Goal: Transaction & Acquisition: Purchase product/service

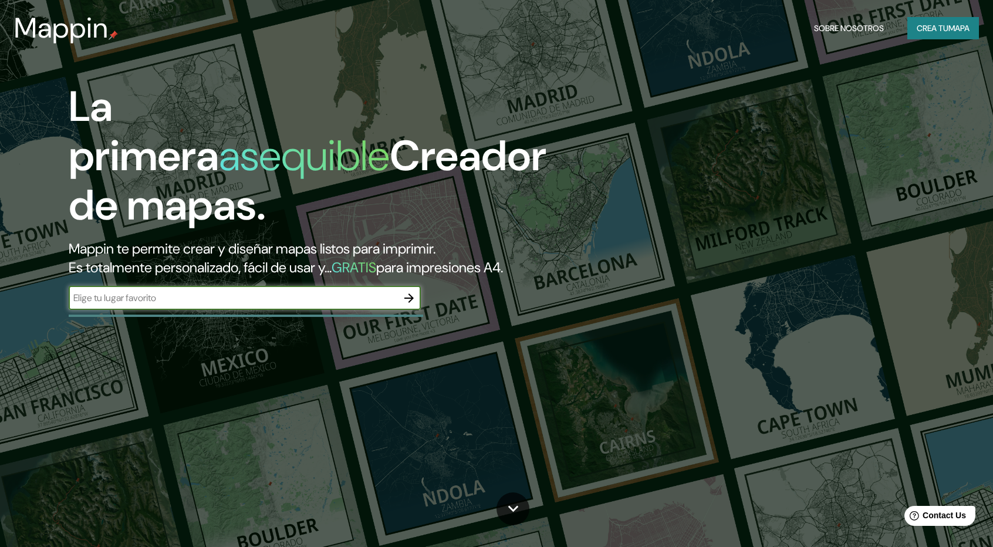
click at [314, 295] on input "text" at bounding box center [233, 298] width 329 height 14
type input "[PERSON_NAME] [GEOGRAPHIC_DATA]"
click at [411, 298] on icon "button" at bounding box center [408, 297] width 9 height 9
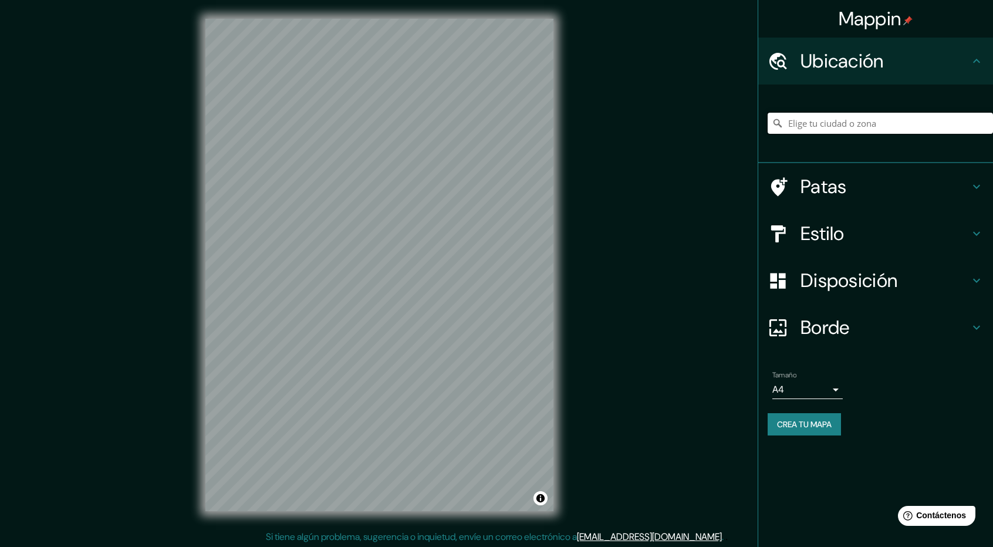
click at [823, 124] on input "Elige tu ciudad o zona" at bounding box center [880, 123] width 225 height 21
click at [830, 122] on input "[GEOGRAPHIC_DATA], [GEOGRAPHIC_DATA], [GEOGRAPHIC_DATA]" at bounding box center [880, 123] width 225 height 21
click at [832, 125] on input "[GEOGRAPHIC_DATA], [GEOGRAPHIC_DATA], [GEOGRAPHIC_DATA]" at bounding box center [880, 123] width 225 height 21
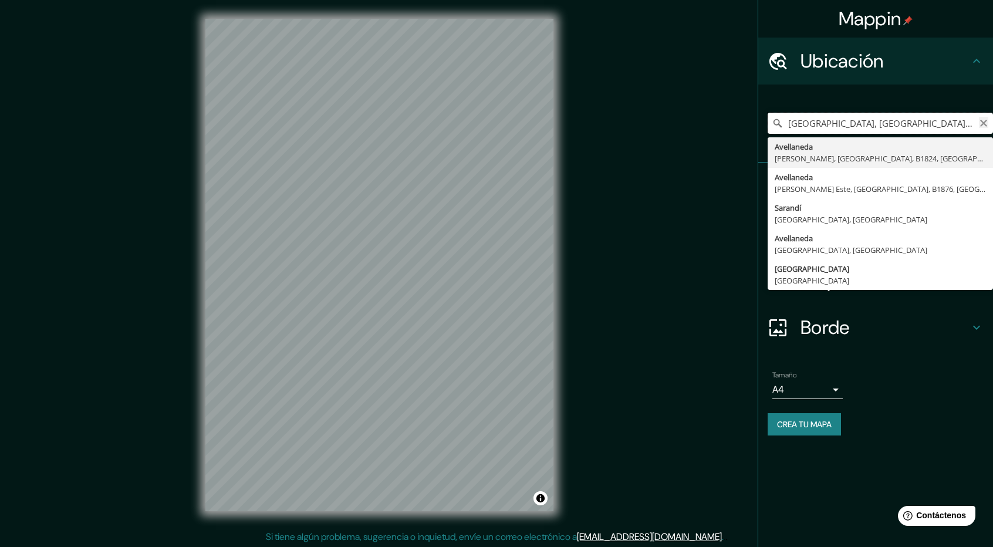
scroll to position [0, 75]
drag, startPoint x: 784, startPoint y: 122, endPoint x: 985, endPoint y: 124, distance: 200.8
click at [985, 124] on div "[GEOGRAPHIC_DATA], [GEOGRAPHIC_DATA], [GEOGRAPHIC_DATA], [GEOGRAPHIC_DATA][PERS…" at bounding box center [880, 123] width 225 height 21
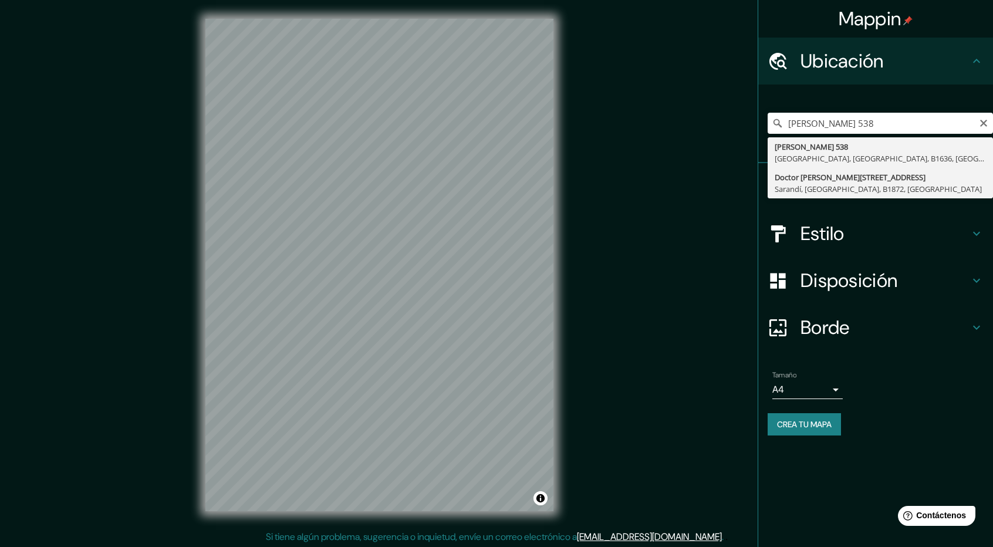
type input "Doctor [PERSON_NAME][STREET_ADDRESS]"
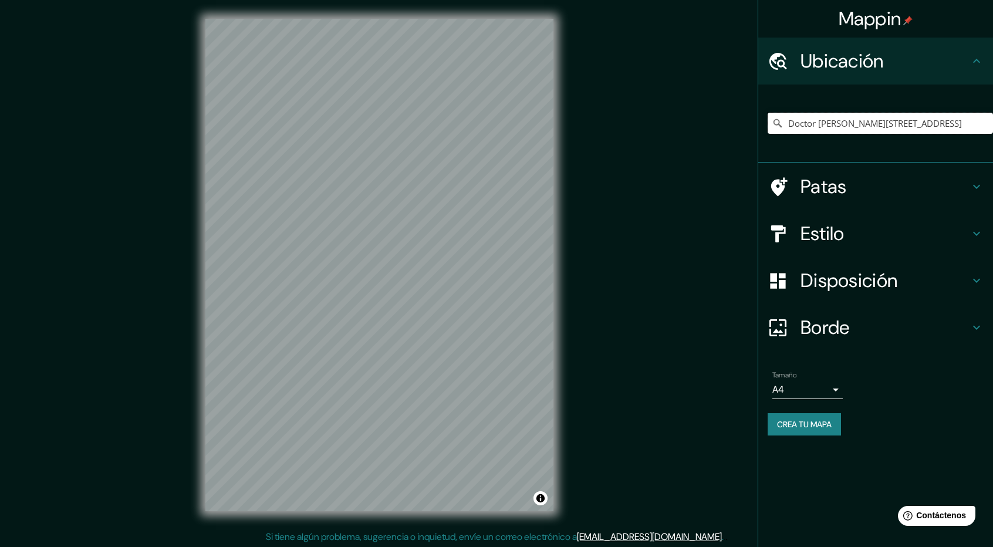
scroll to position [1, 0]
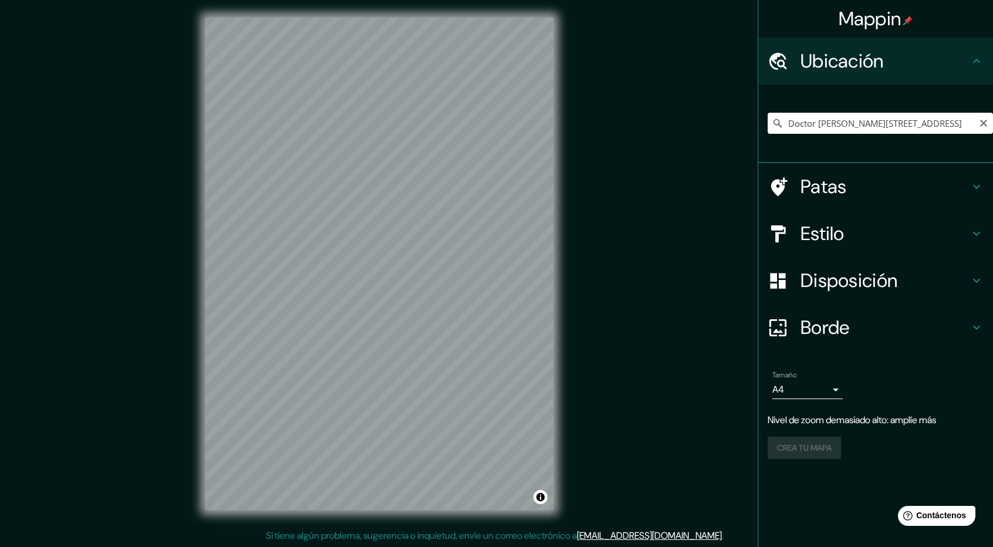
click at [926, 119] on input "Doctor [PERSON_NAME][STREET_ADDRESS]" at bounding box center [880, 123] width 225 height 21
click at [973, 117] on input "Doctor [PERSON_NAME][STREET_ADDRESS]" at bounding box center [880, 123] width 225 height 21
click at [892, 119] on input "Doctor [PERSON_NAME][STREET_ADDRESS]" at bounding box center [880, 123] width 225 height 21
click at [985, 123] on icon "Claro" at bounding box center [983, 123] width 9 height 9
click at [839, 127] on input "Elige tu ciudad o zona" at bounding box center [880, 123] width 225 height 21
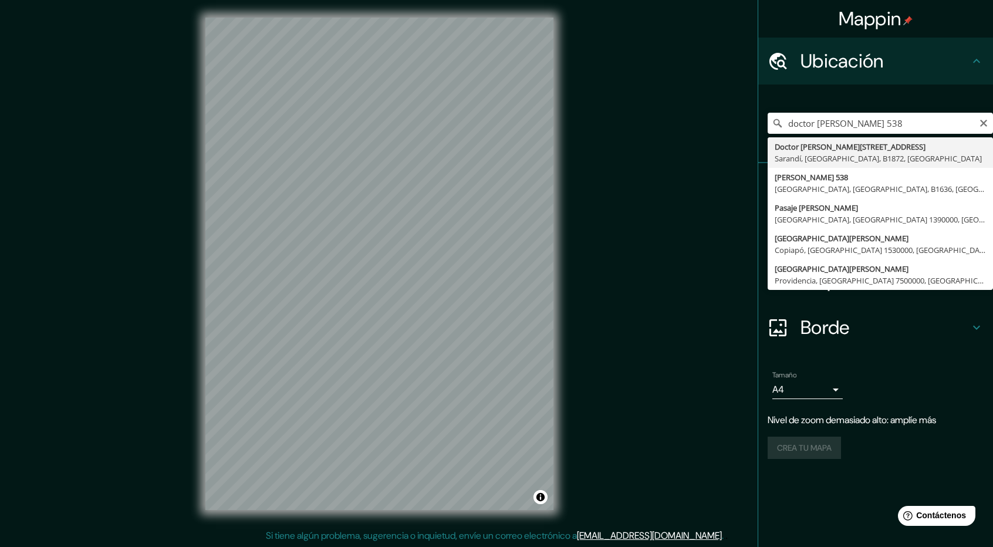
type input "Doctor [PERSON_NAME][STREET_ADDRESS]"
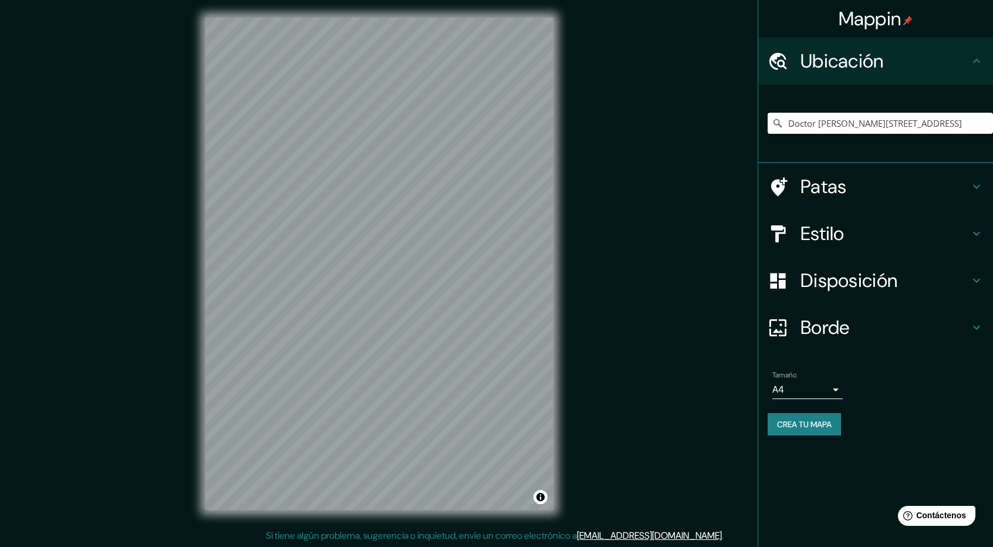
click at [831, 246] on div "Estilo" at bounding box center [875, 233] width 235 height 47
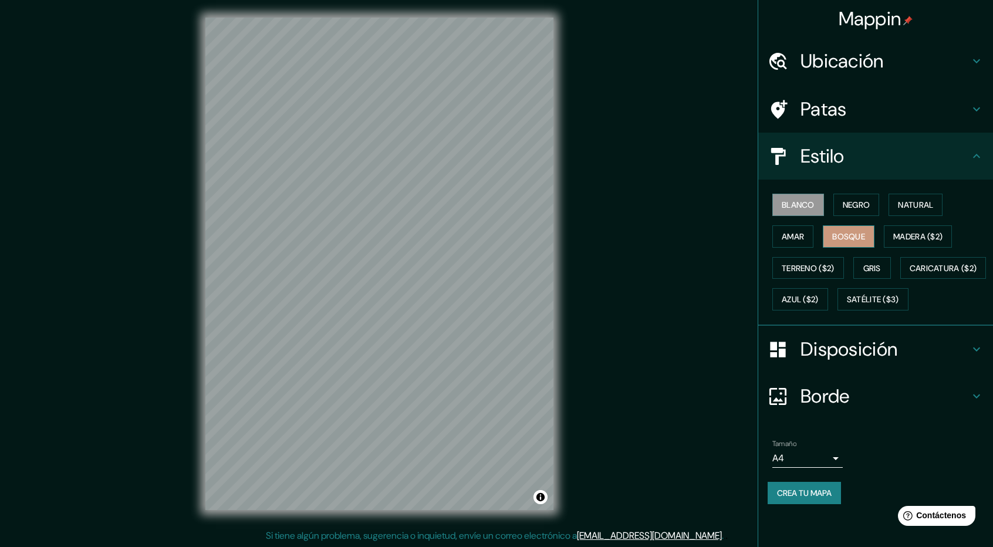
click at [865, 227] on button "Bosque" at bounding box center [849, 236] width 52 height 22
click at [903, 208] on font "Natural" at bounding box center [915, 205] width 35 height 11
click at [932, 163] on h4 "Estilo" at bounding box center [885, 155] width 169 height 23
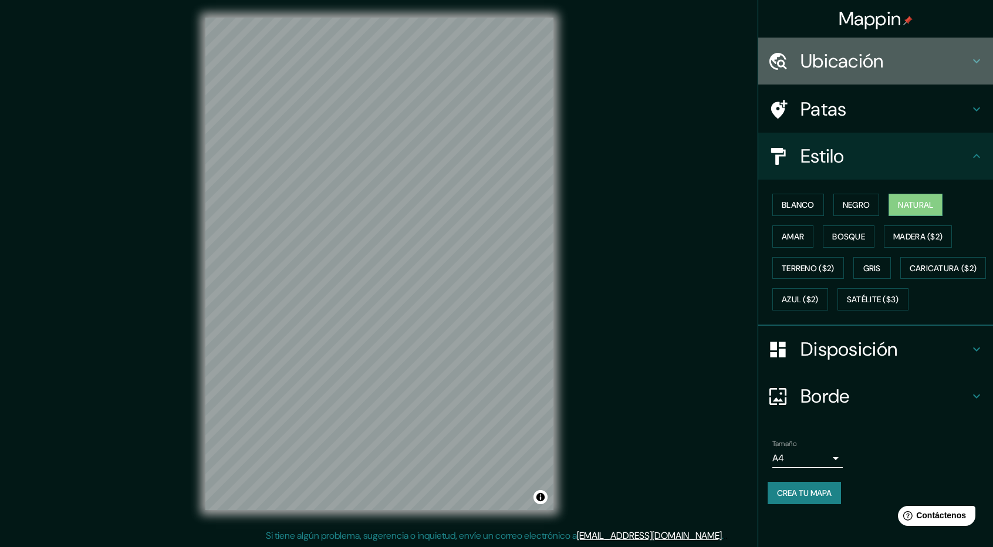
click at [832, 65] on font "Ubicación" at bounding box center [842, 61] width 83 height 25
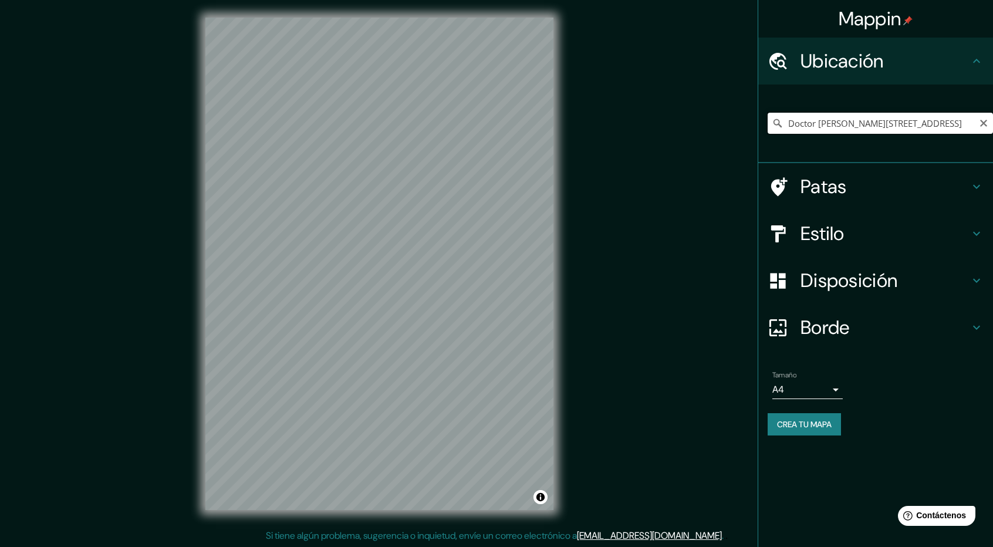
click at [899, 122] on input "Doctor [PERSON_NAME][STREET_ADDRESS]" at bounding box center [880, 123] width 225 height 21
click at [984, 120] on icon "Claro" at bounding box center [983, 123] width 9 height 9
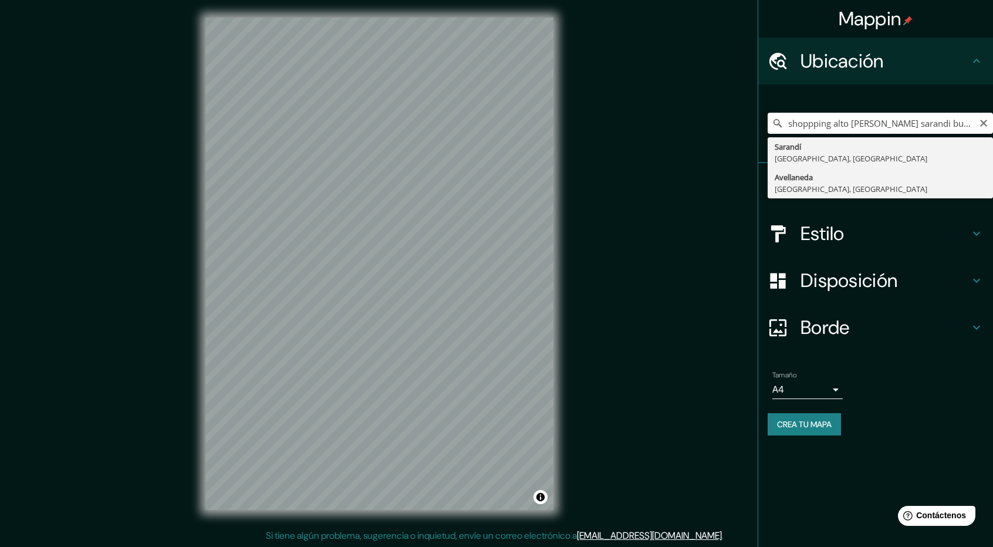
type input "[GEOGRAPHIC_DATA], [GEOGRAPHIC_DATA], [GEOGRAPHIC_DATA]"
